Goal: Find specific page/section

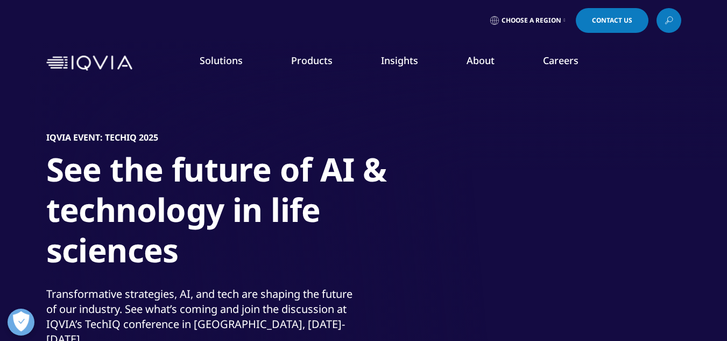
click at [551, 61] on link "Careers" at bounding box center [561, 60] width 36 height 13
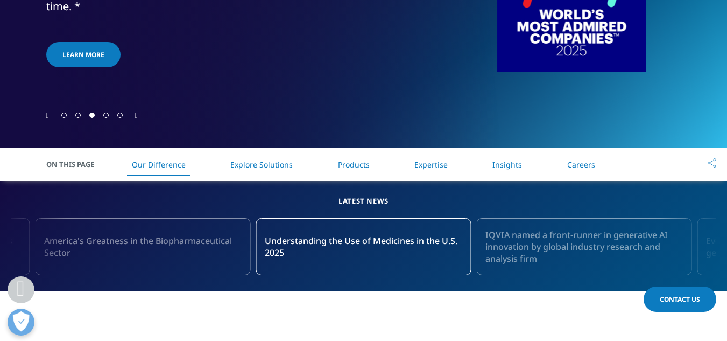
scroll to position [303, 0]
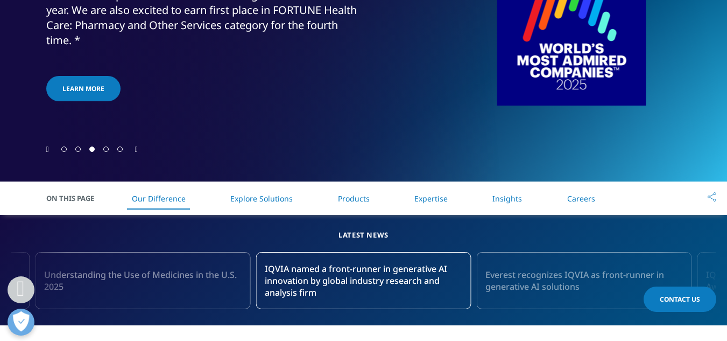
click at [586, 202] on link "Careers" at bounding box center [582, 198] width 28 height 10
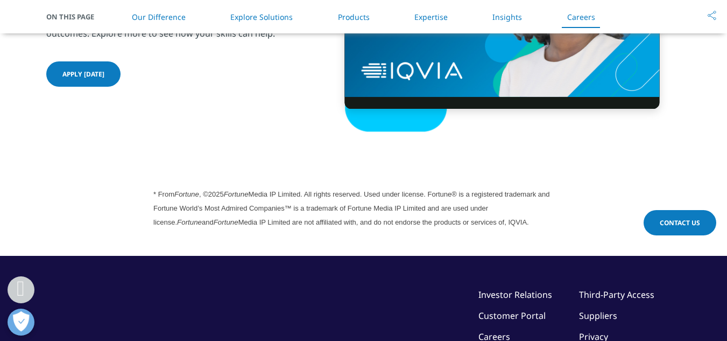
scroll to position [2887, 0]
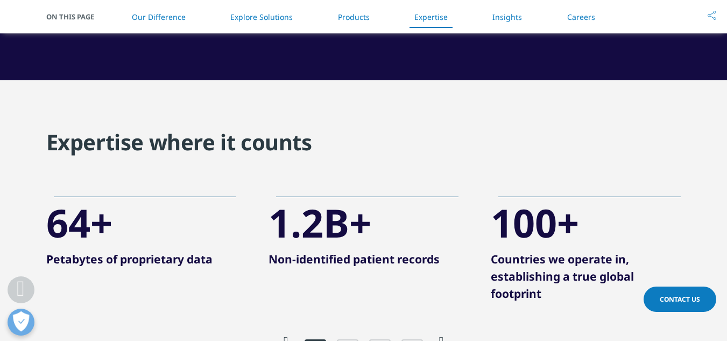
scroll to position [1965, 0]
